Goal: Information Seeking & Learning: Learn about a topic

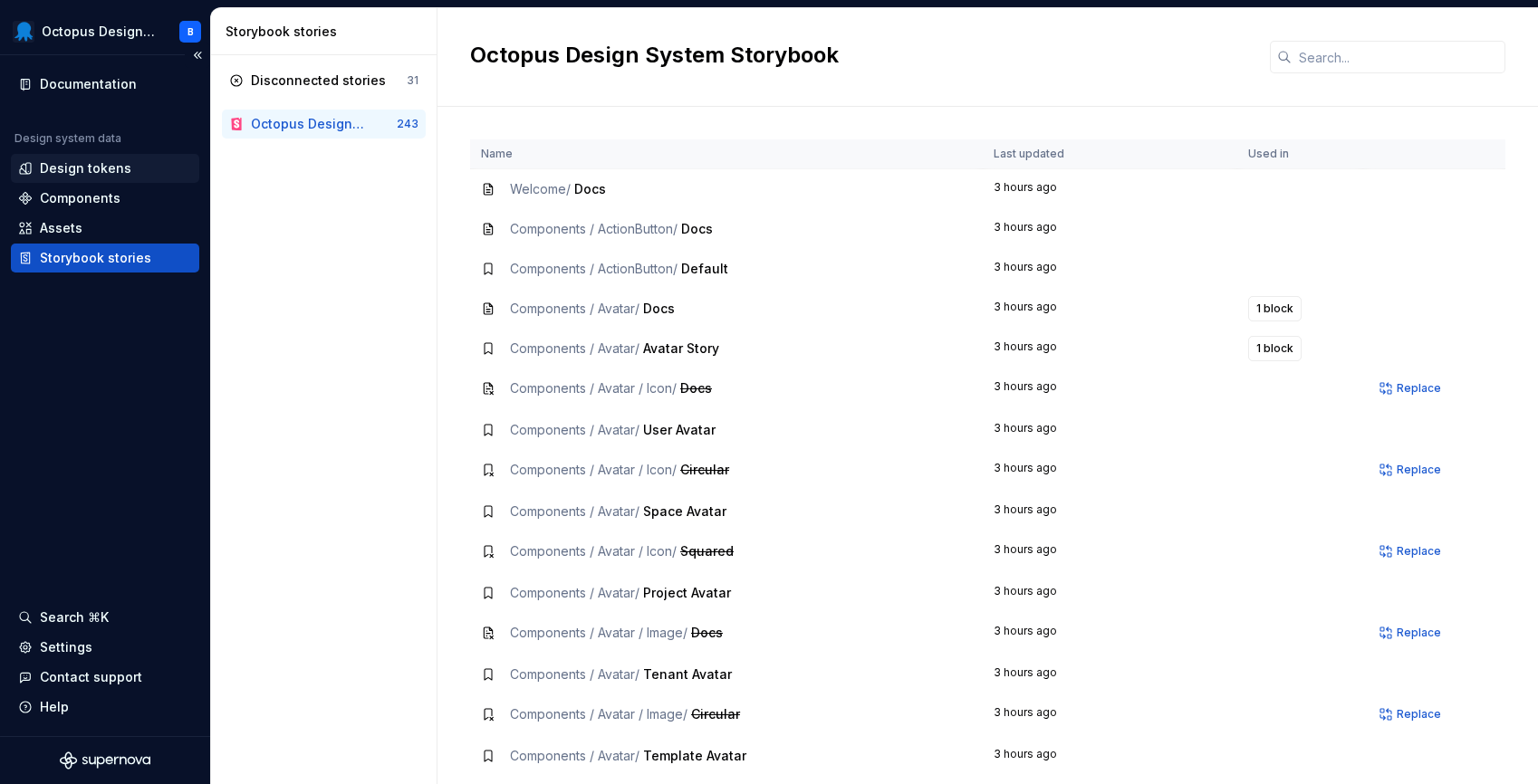
click at [88, 171] on div "Design tokens" at bounding box center [86, 169] width 91 height 18
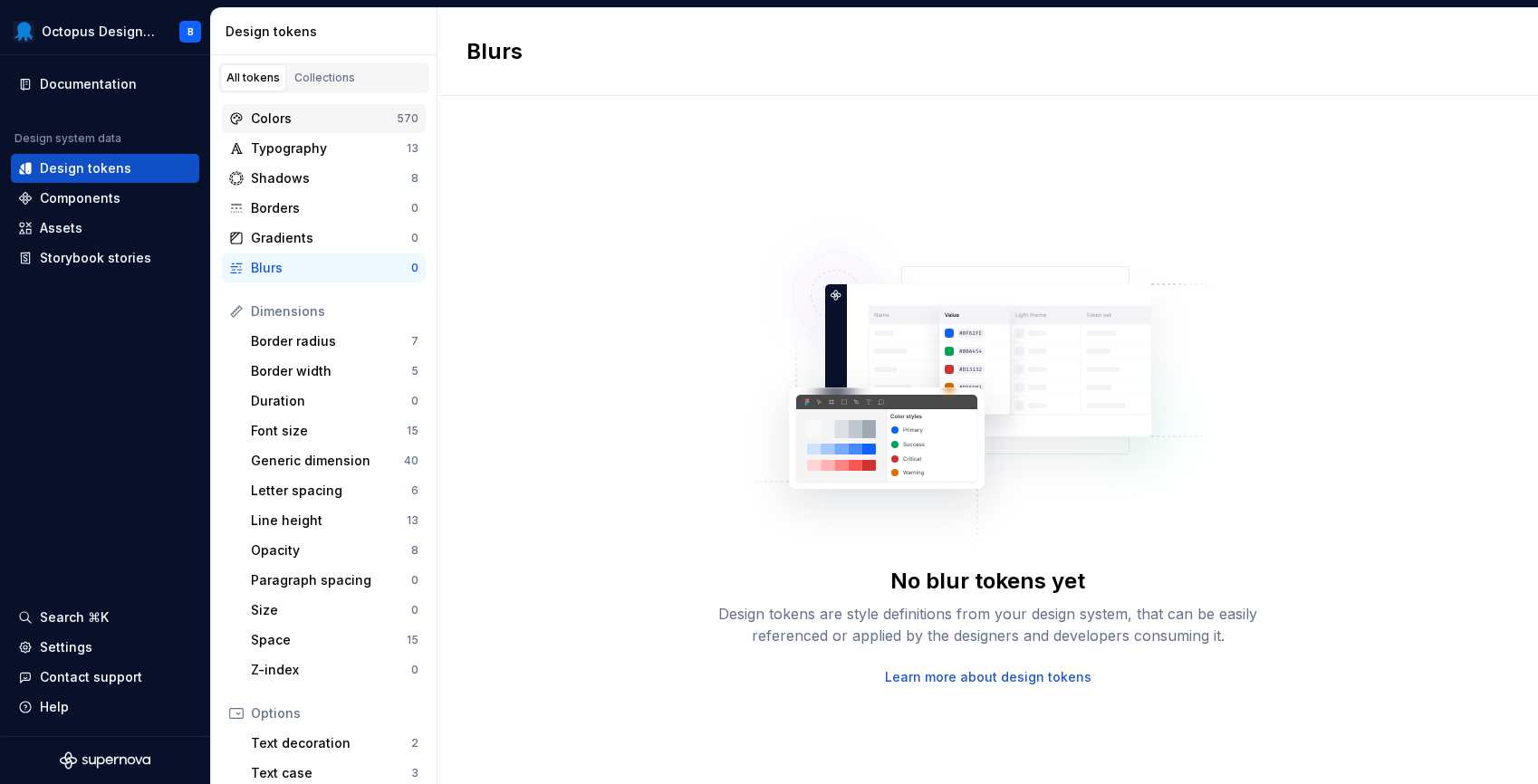
click at [283, 122] on div "Colors" at bounding box center [324, 119] width 146 height 18
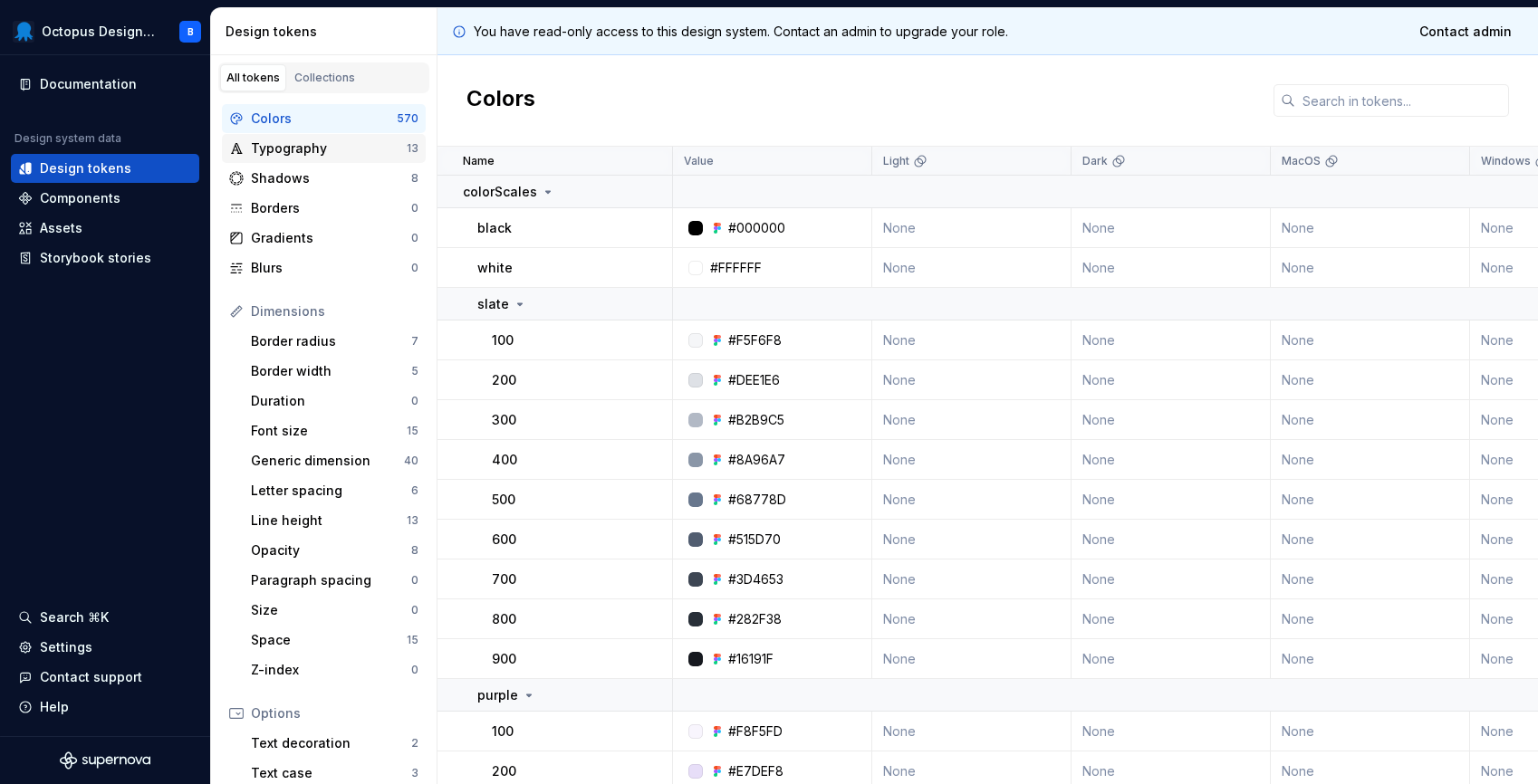
click at [280, 143] on div "Typography" at bounding box center [328, 149] width 156 height 18
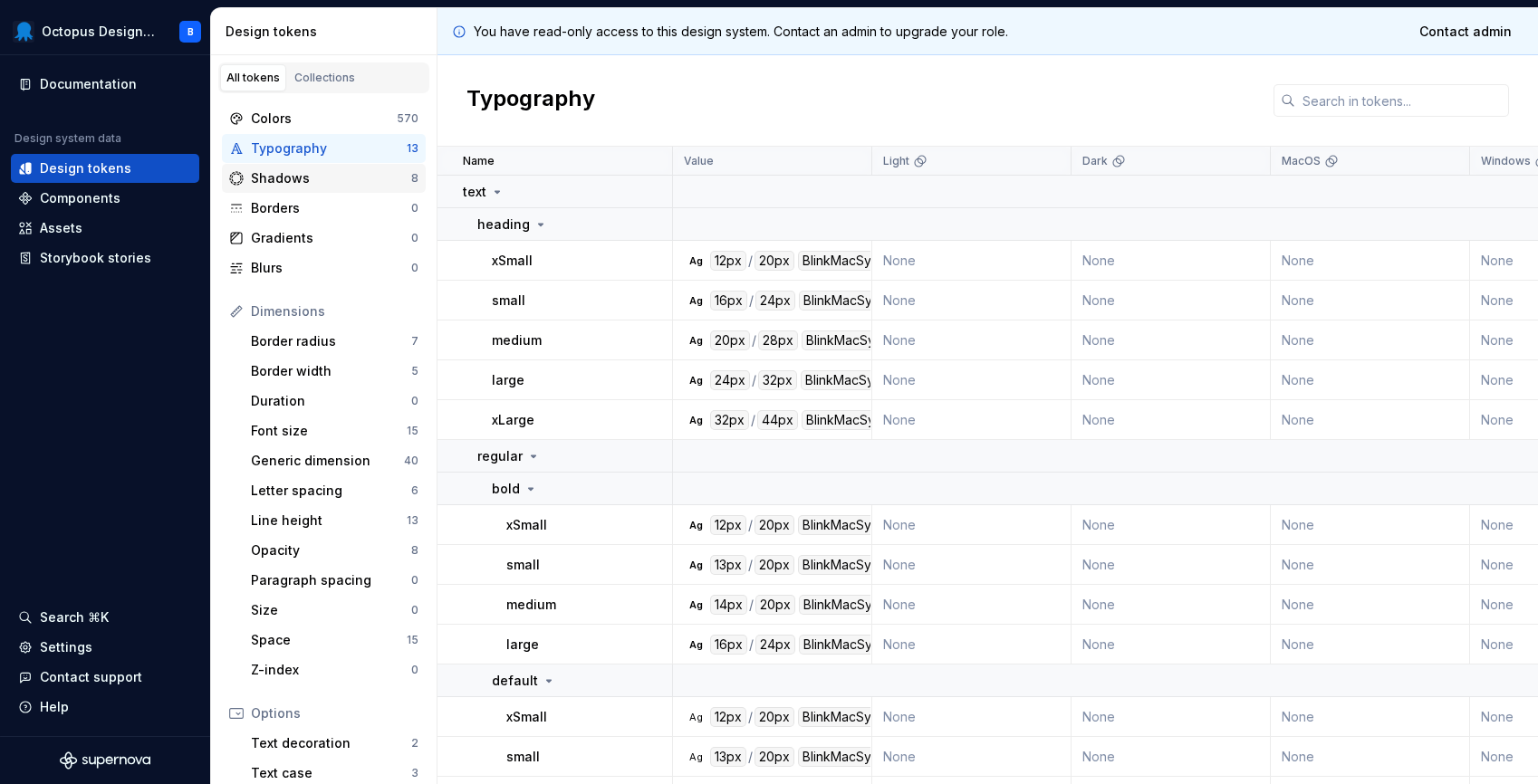
click at [276, 178] on div "Shadows" at bounding box center [331, 179] width 160 height 18
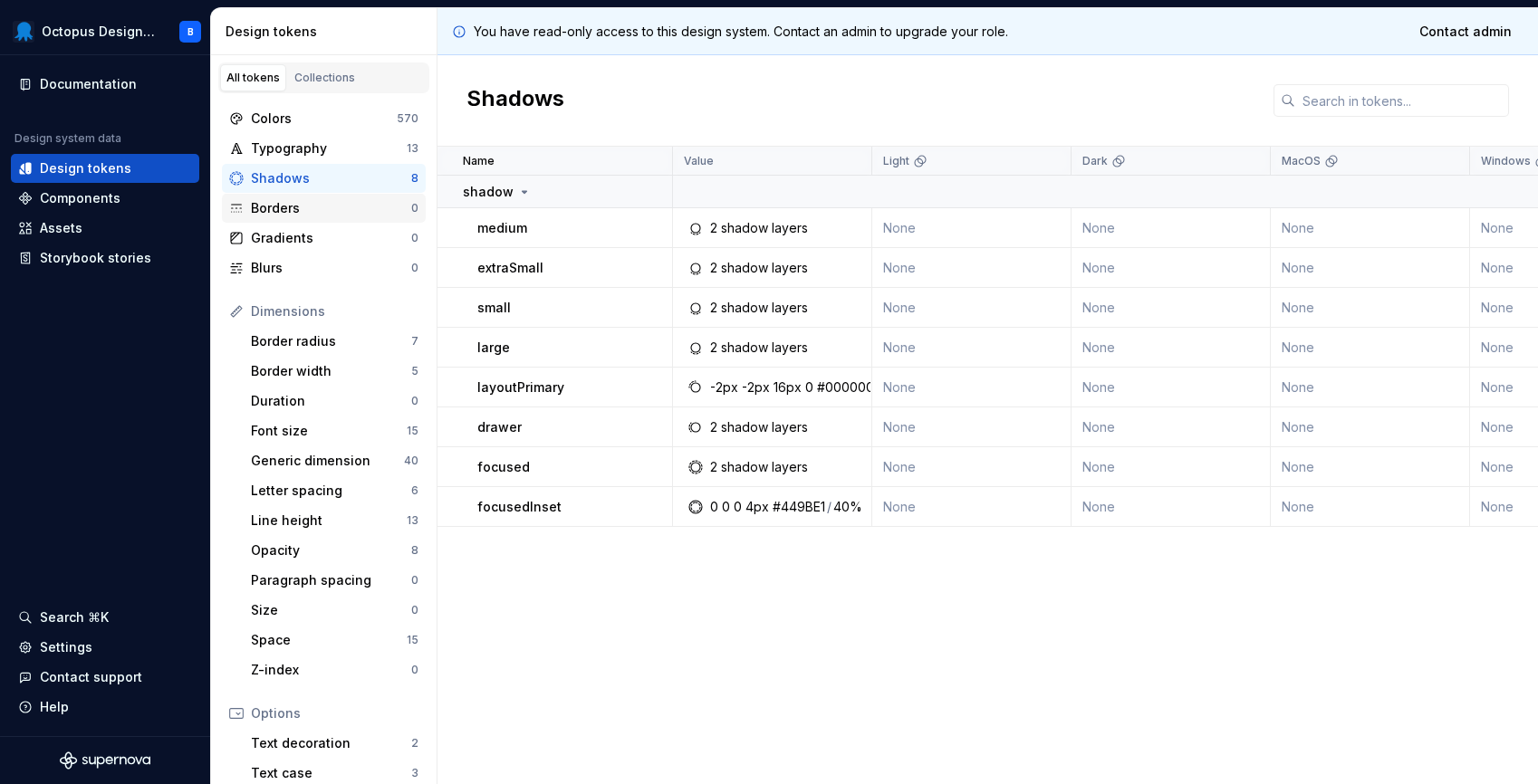
click at [274, 204] on div "Borders" at bounding box center [331, 209] width 160 height 18
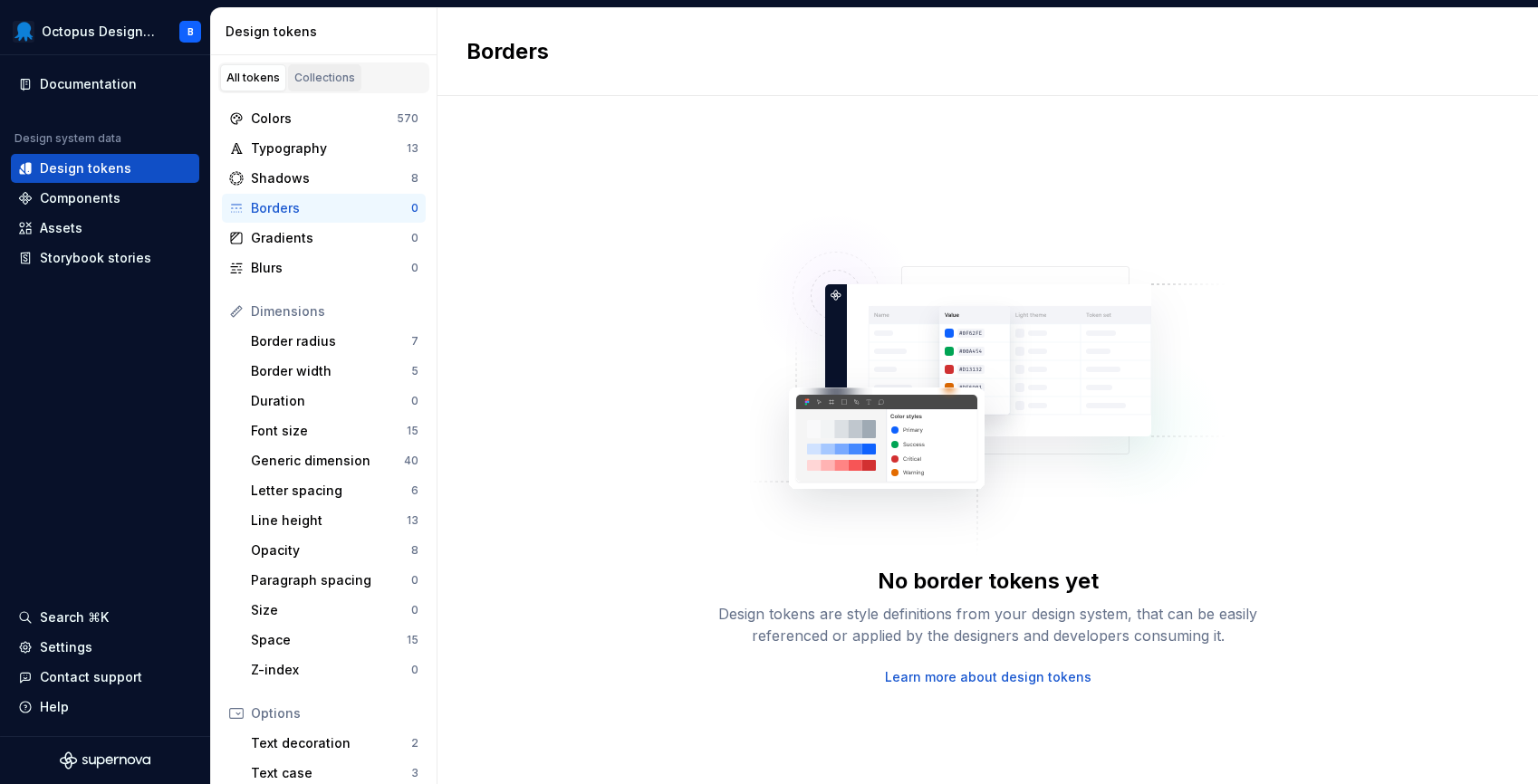
click at [308, 83] on div "Collections" at bounding box center [325, 77] width 61 height 15
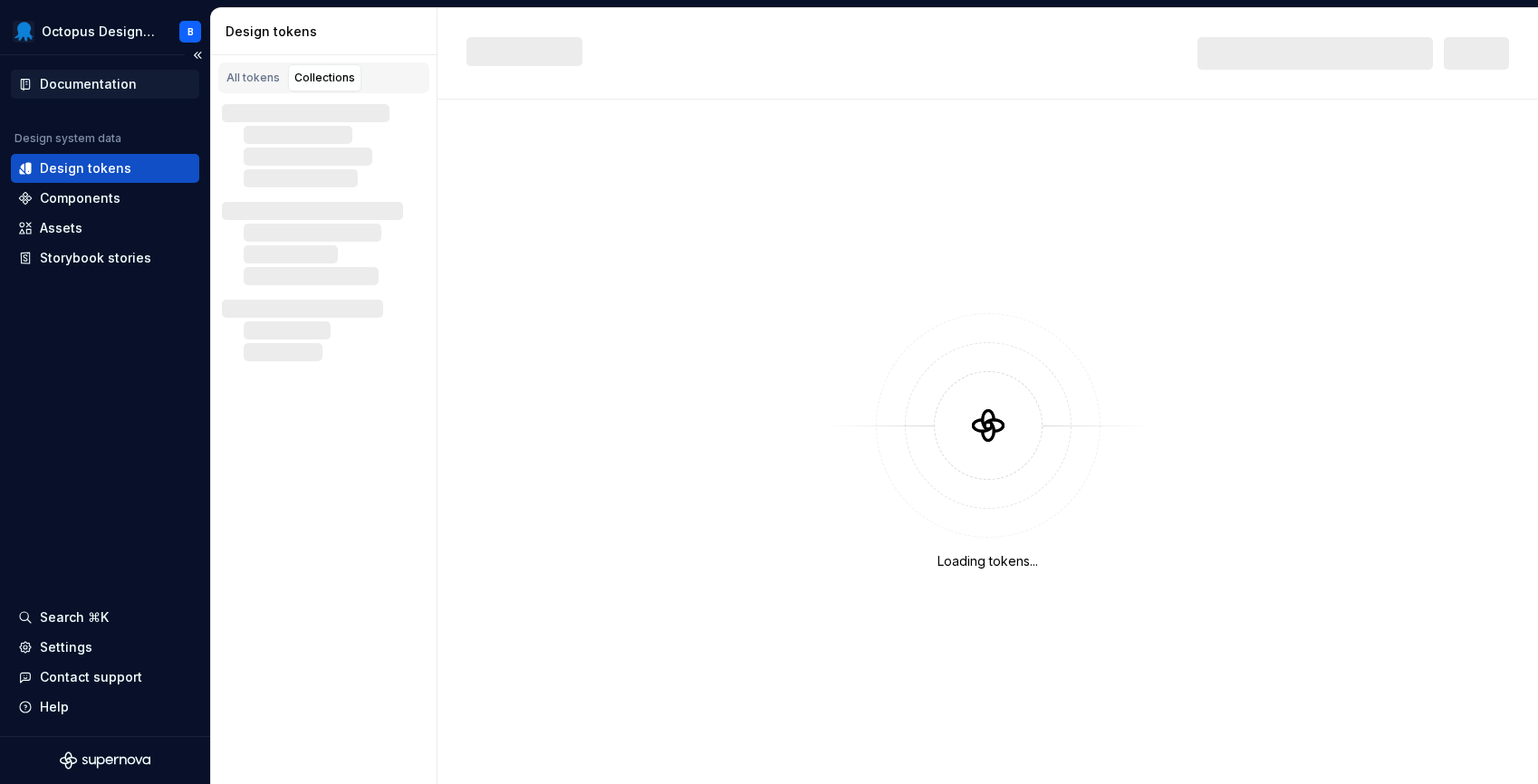
click at [121, 83] on div "Documentation" at bounding box center [88, 84] width 97 height 18
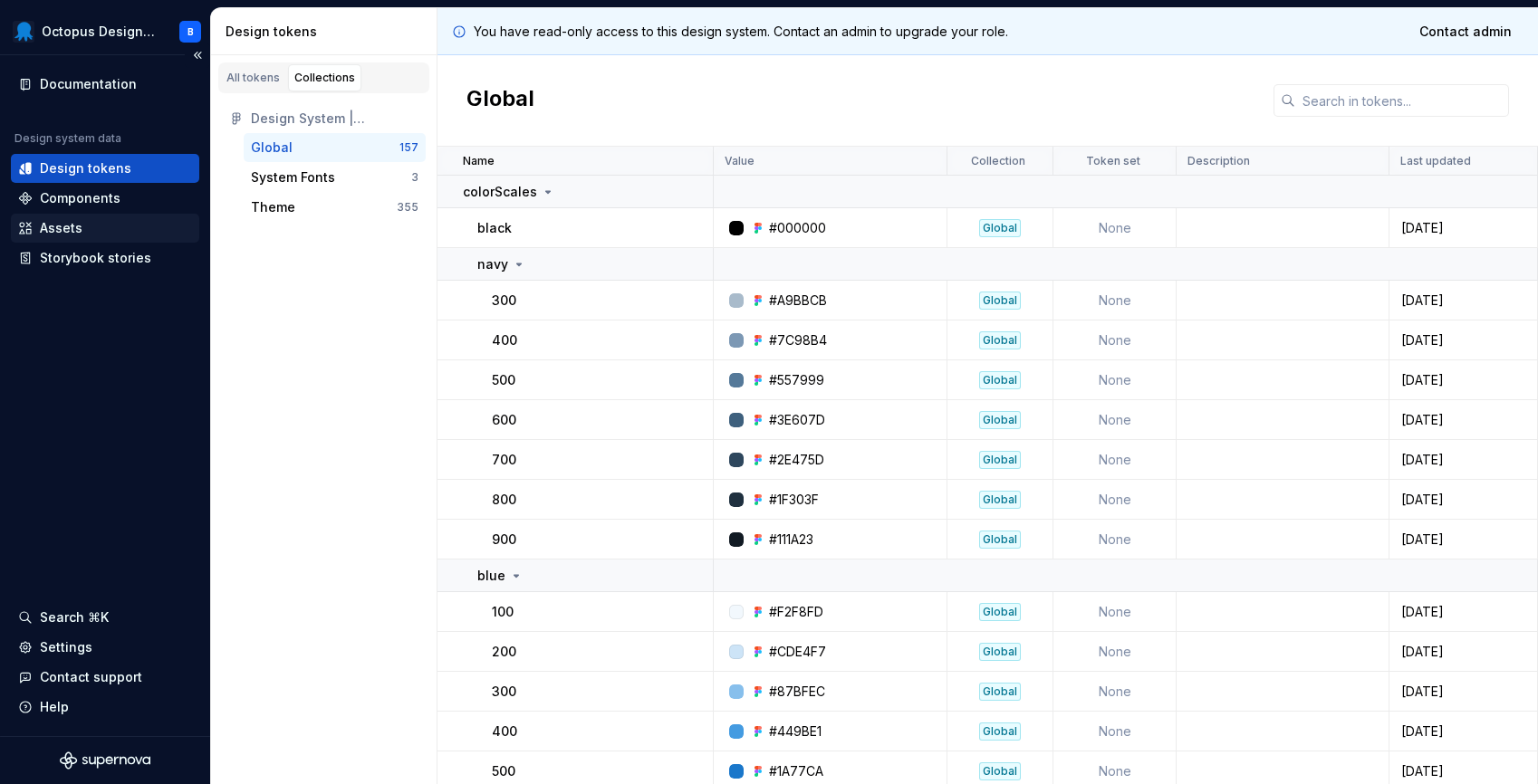
click at [50, 221] on div "Assets" at bounding box center [61, 228] width 43 height 18
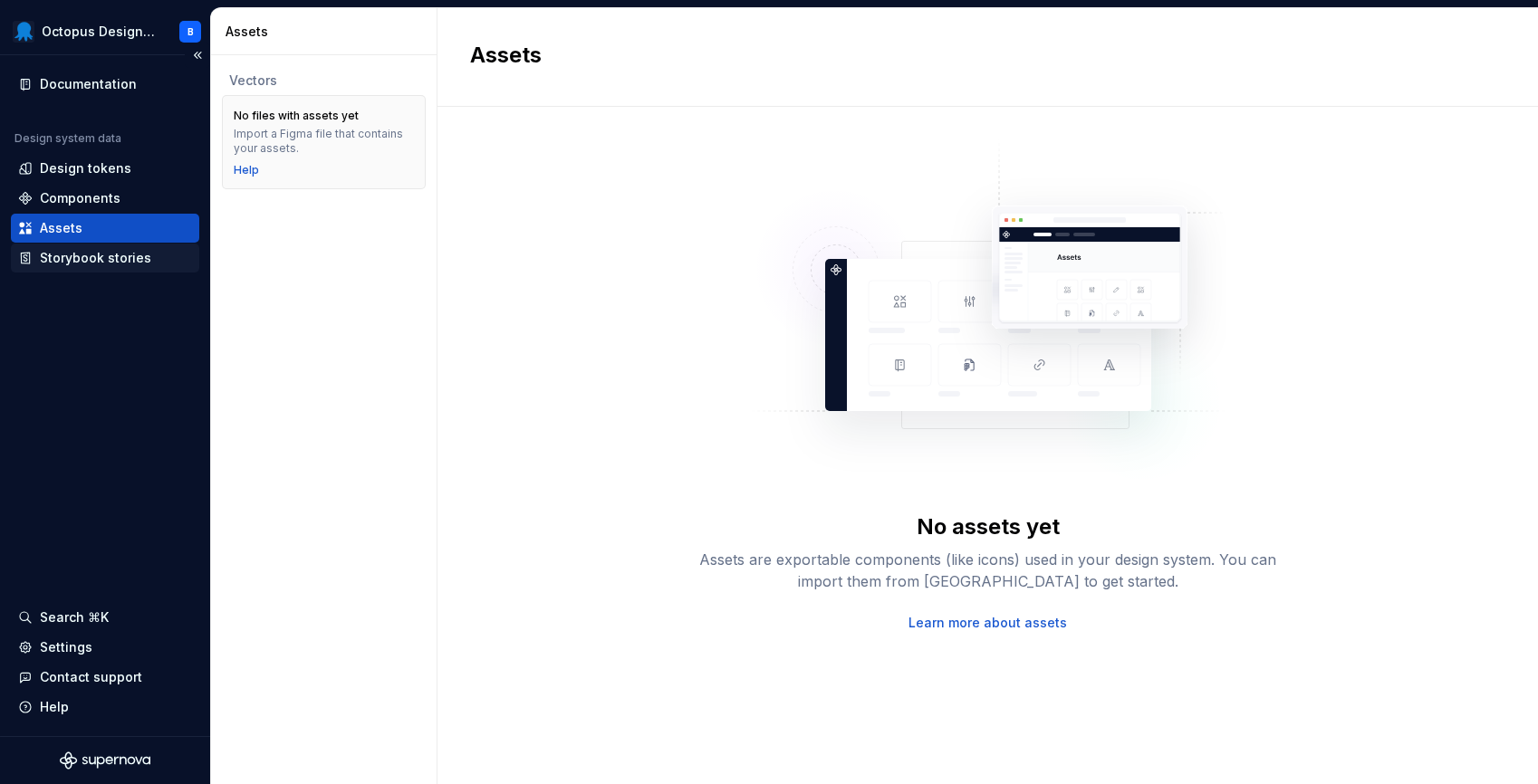
click at [47, 255] on div "Storybook stories" at bounding box center [96, 258] width 111 height 18
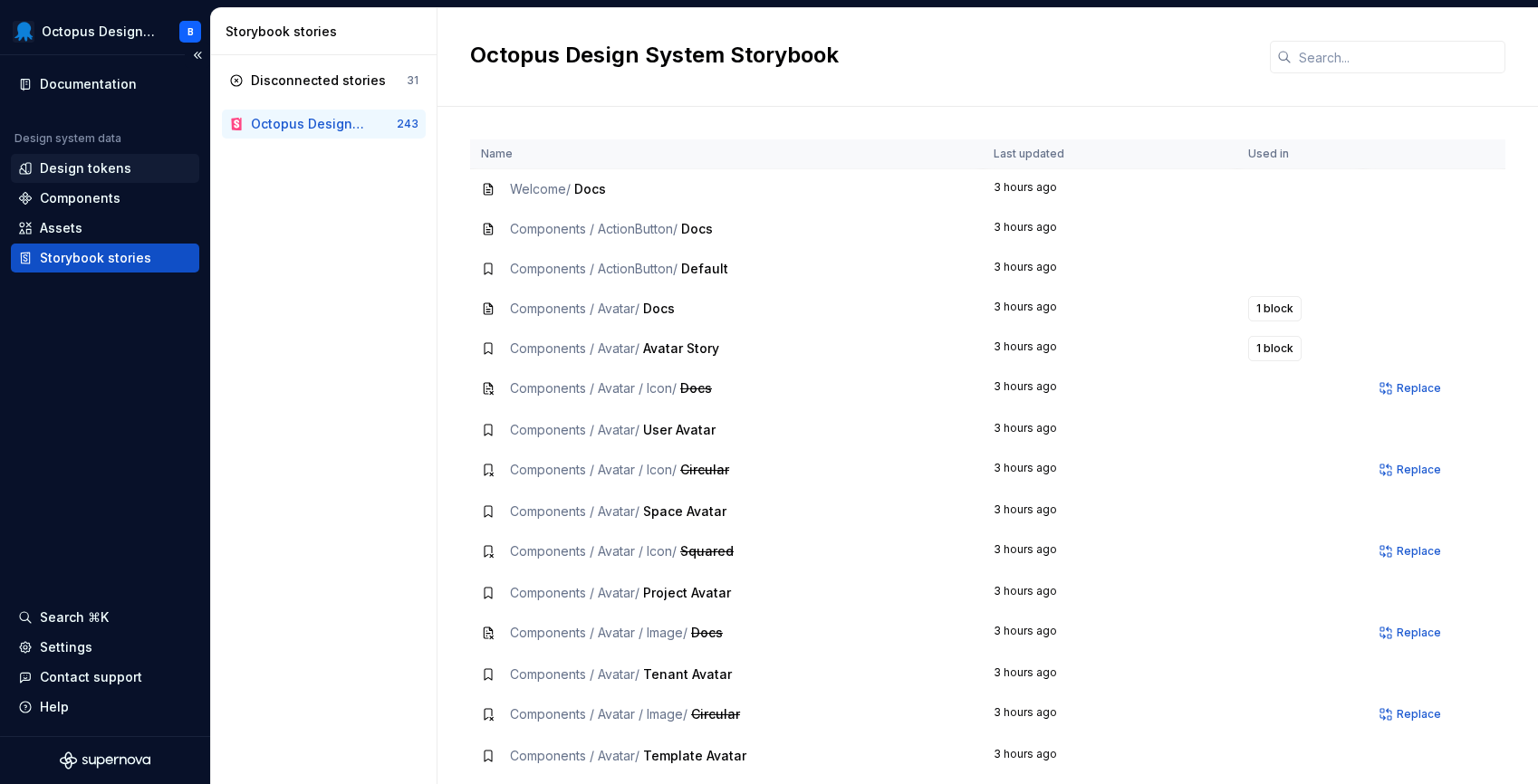
click at [73, 168] on div "Design tokens" at bounding box center [86, 169] width 91 height 18
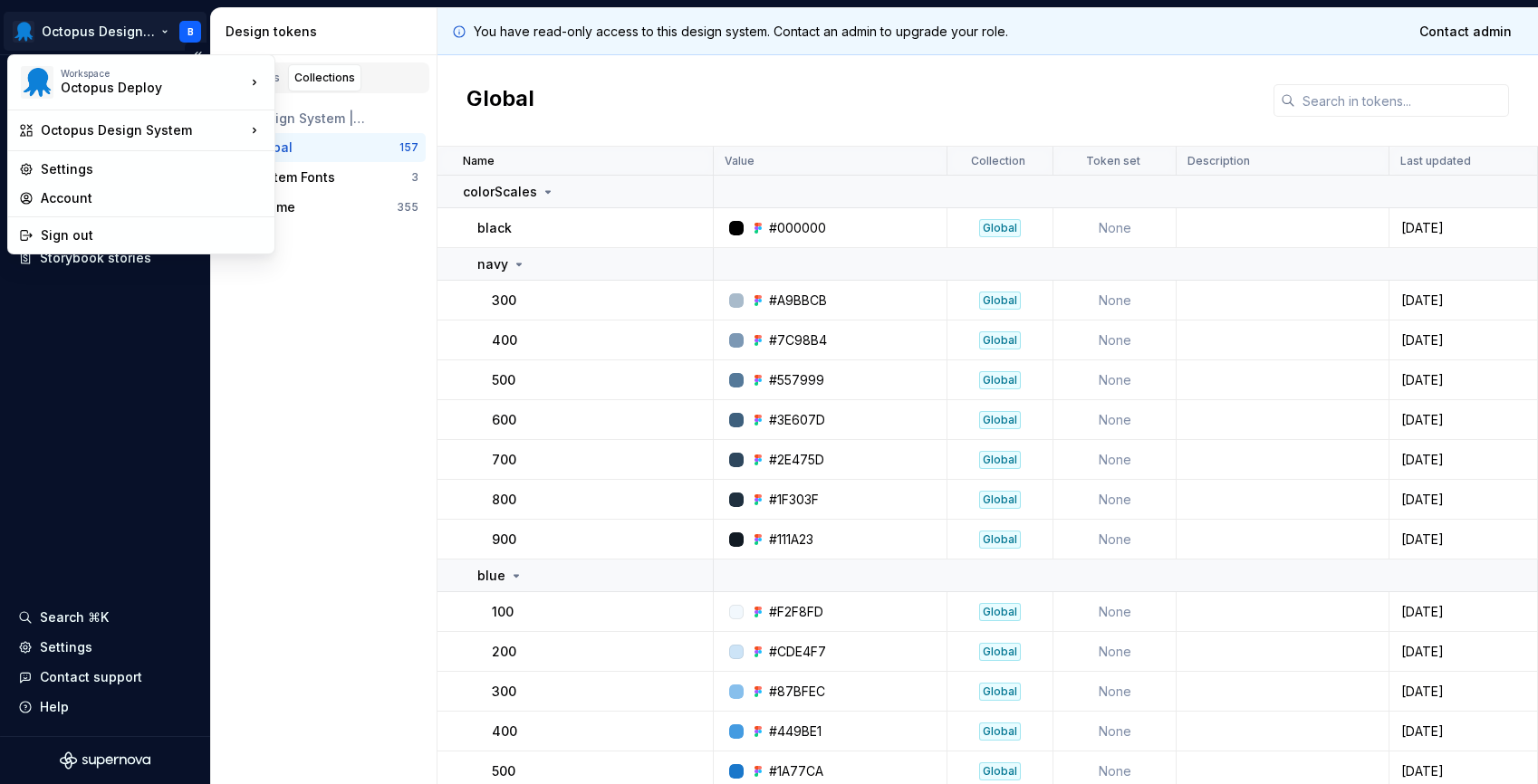
click at [190, 26] on html "Octopus Design System B Documentation Design system data Design tokens Componen…" at bounding box center [769, 392] width 1538 height 784
click at [137, 168] on div "Settings" at bounding box center [152, 170] width 222 height 18
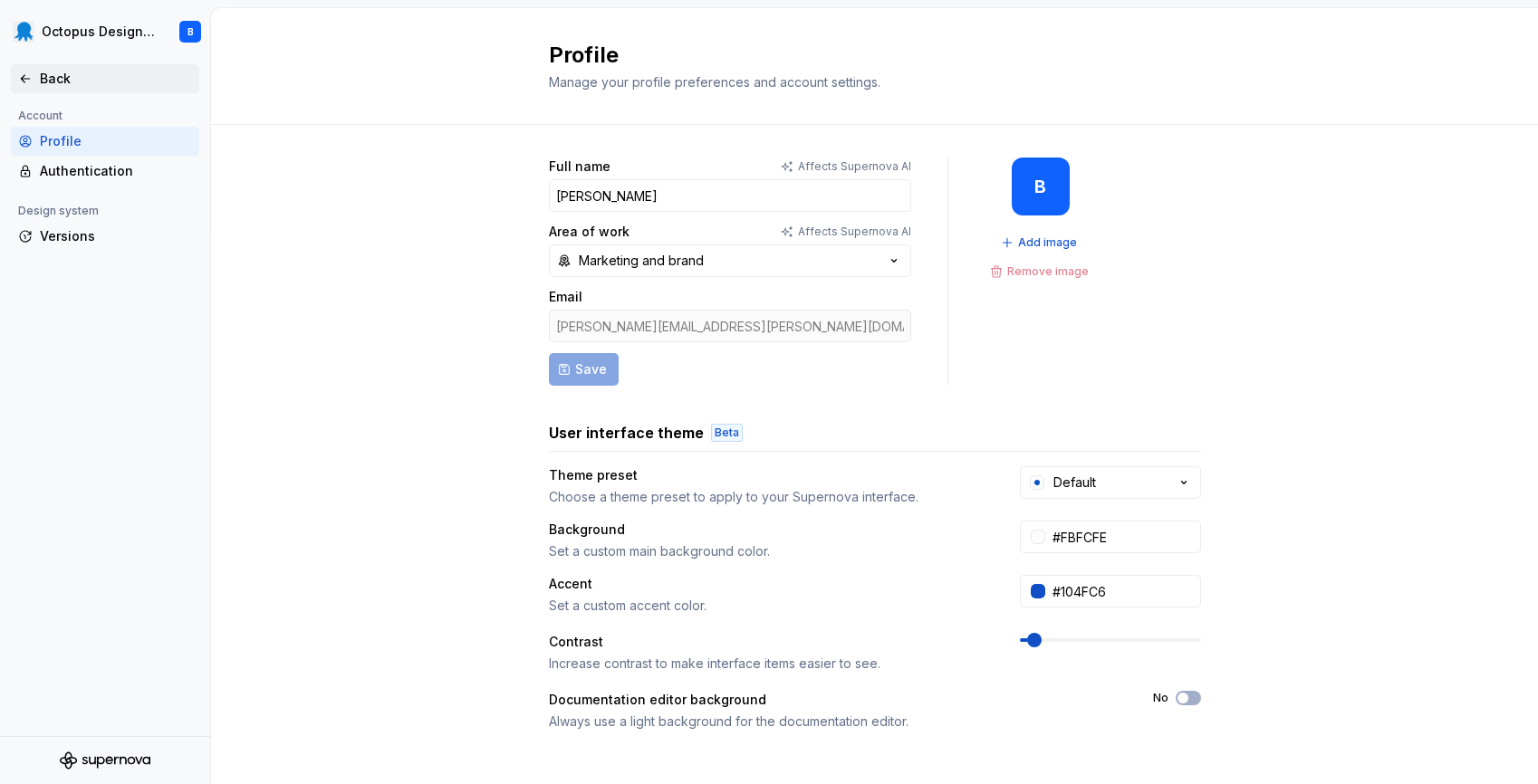
click at [40, 72] on div "Back" at bounding box center [116, 78] width 152 height 18
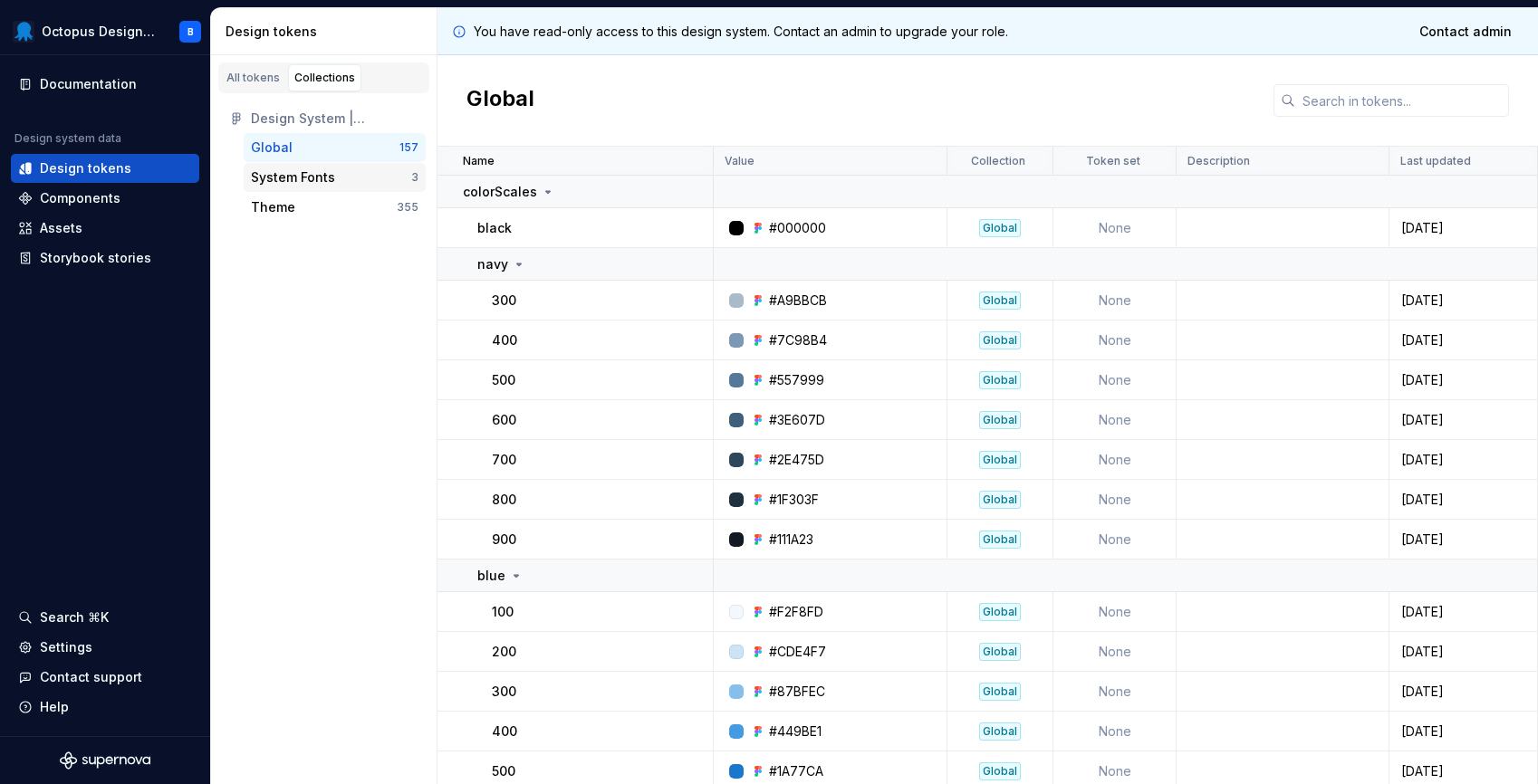
click at [262, 179] on div "System Fonts" at bounding box center [293, 178] width 84 height 18
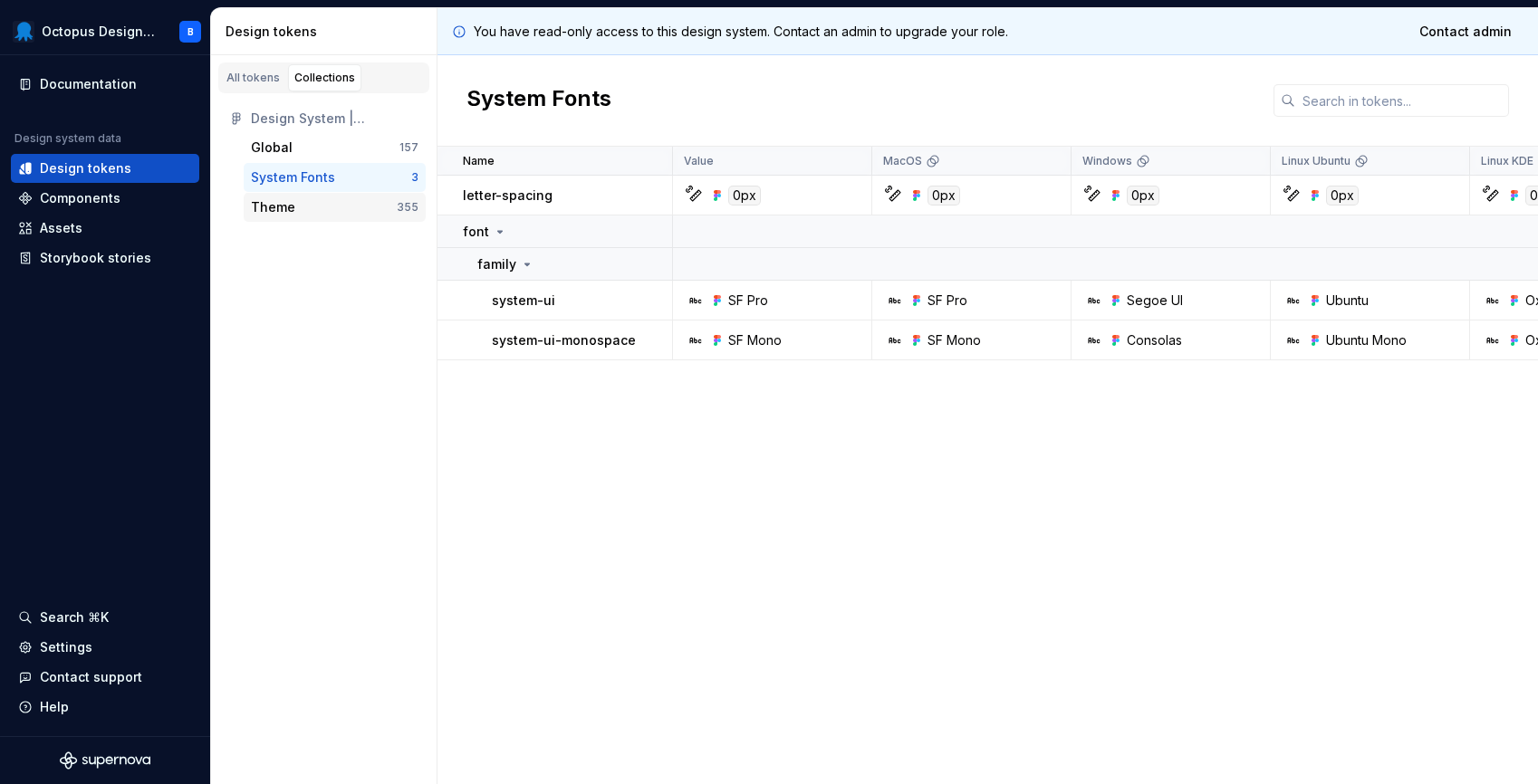
click at [263, 206] on div "Theme" at bounding box center [273, 208] width 45 height 18
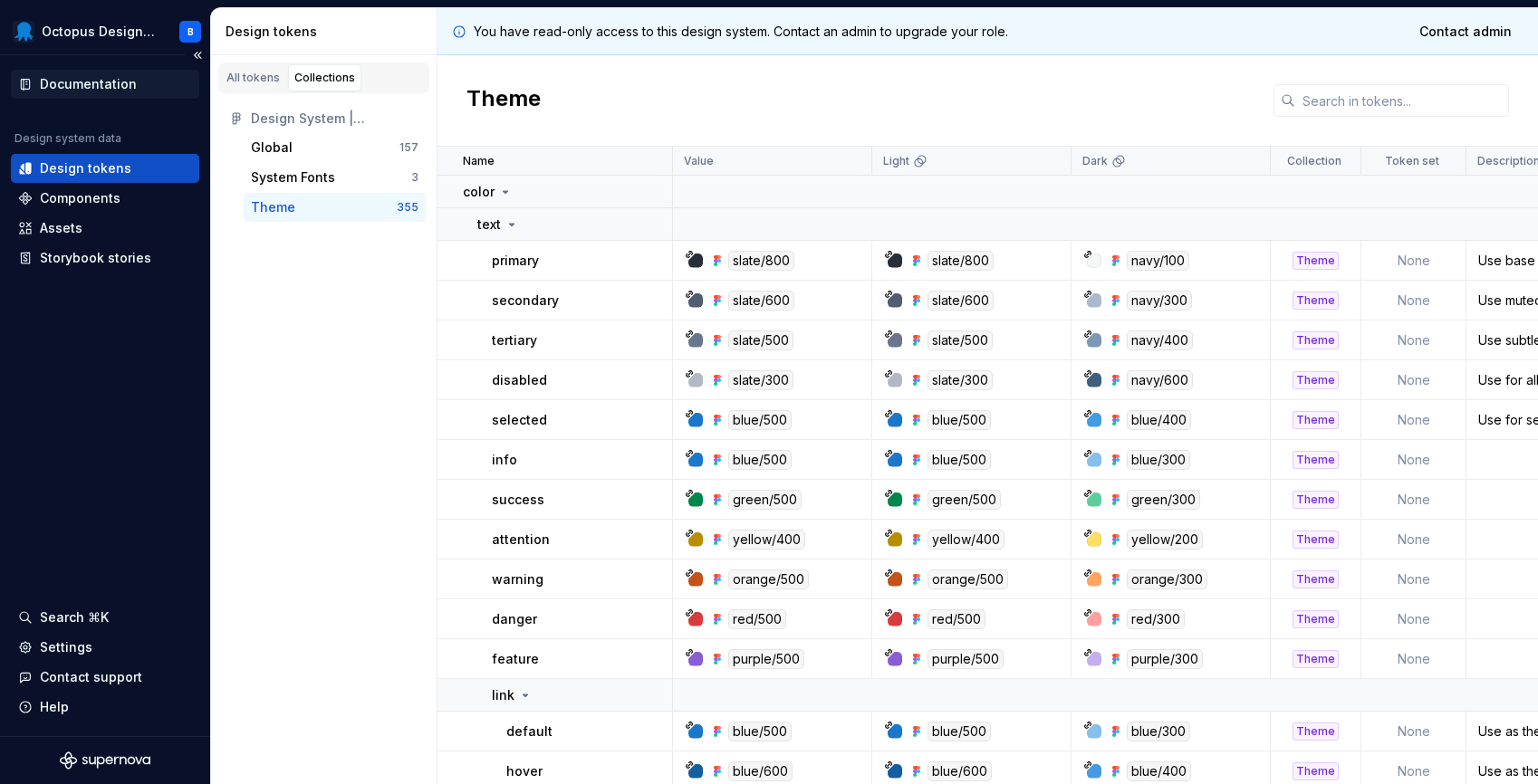
click at [92, 69] on div "Documentation" at bounding box center [105, 84] width 189 height 29
click at [92, 76] on div "Documentation" at bounding box center [88, 84] width 97 height 18
